Goal: Transaction & Acquisition: Subscribe to service/newsletter

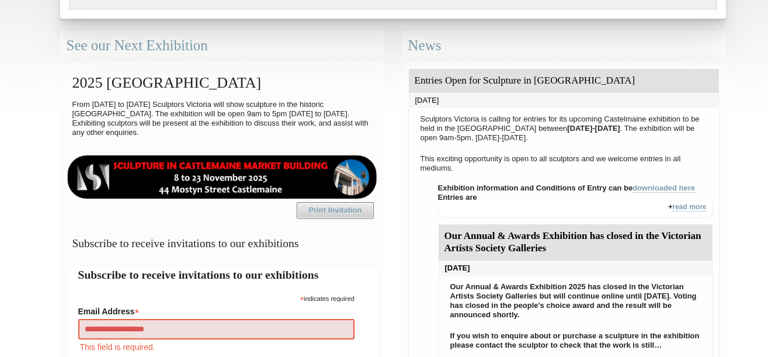
type input "**********"
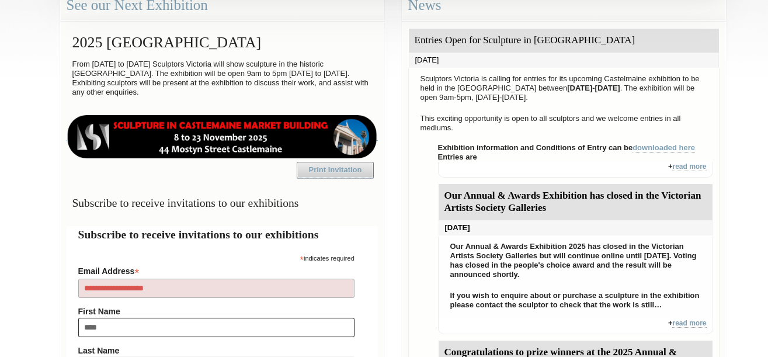
type input "*****"
type input "*******"
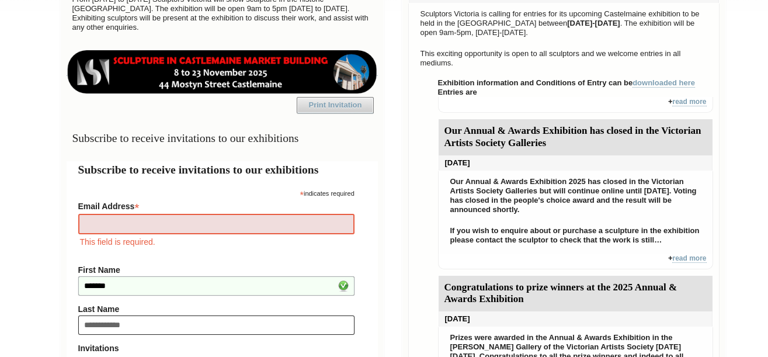
type input "**********"
